Goal: Register for event/course

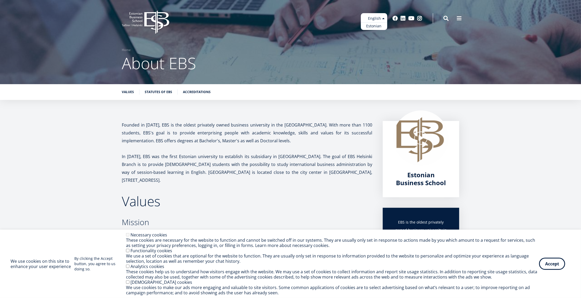
click at [385, 18] on ul "Estonian English" at bounding box center [374, 21] width 26 height 17
click at [377, 24] on link "Estonian" at bounding box center [374, 26] width 26 height 8
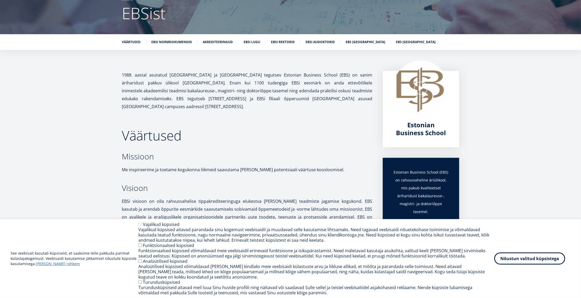
scroll to position [2, 0]
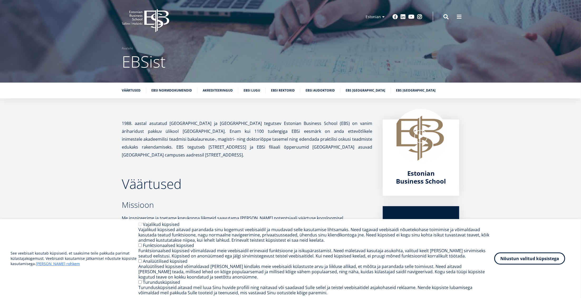
click at [143, 18] on icon "EBS Logo Created with Sketch." at bounding box center [145, 20] width 47 height 23
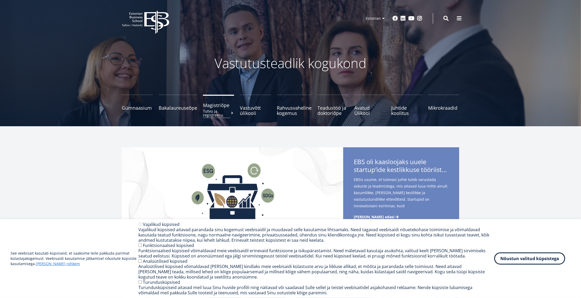
click at [215, 106] on span "Magistriõpe Tutvu ja registreeru" at bounding box center [218, 105] width 31 height 5
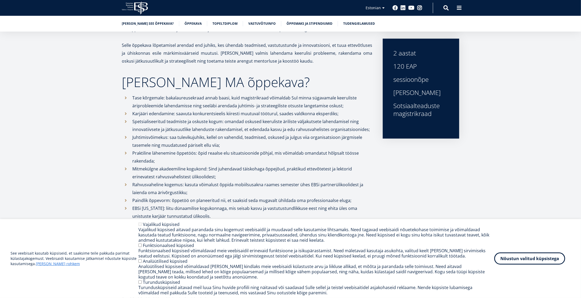
scroll to position [85, 0]
